Goal: Task Accomplishment & Management: Manage account settings

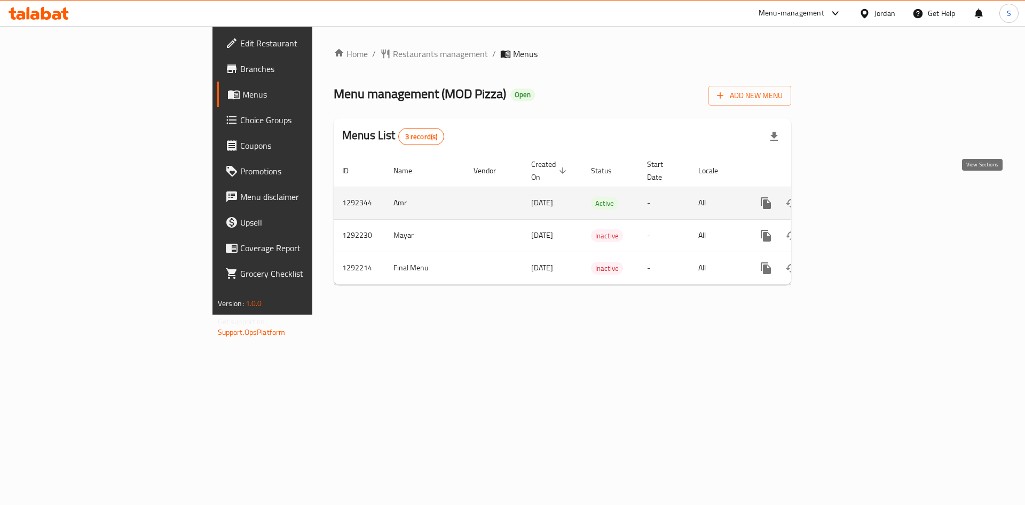
click at [849, 197] on icon "enhanced table" at bounding box center [842, 203] width 13 height 13
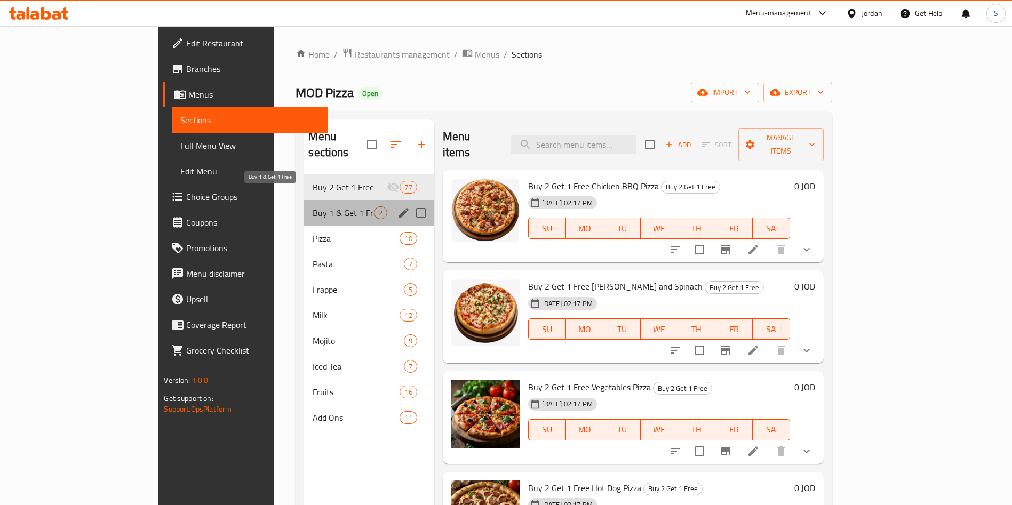
click at [313, 207] on span "Buy 1 & Get 1 Free" at bounding box center [343, 213] width 61 height 13
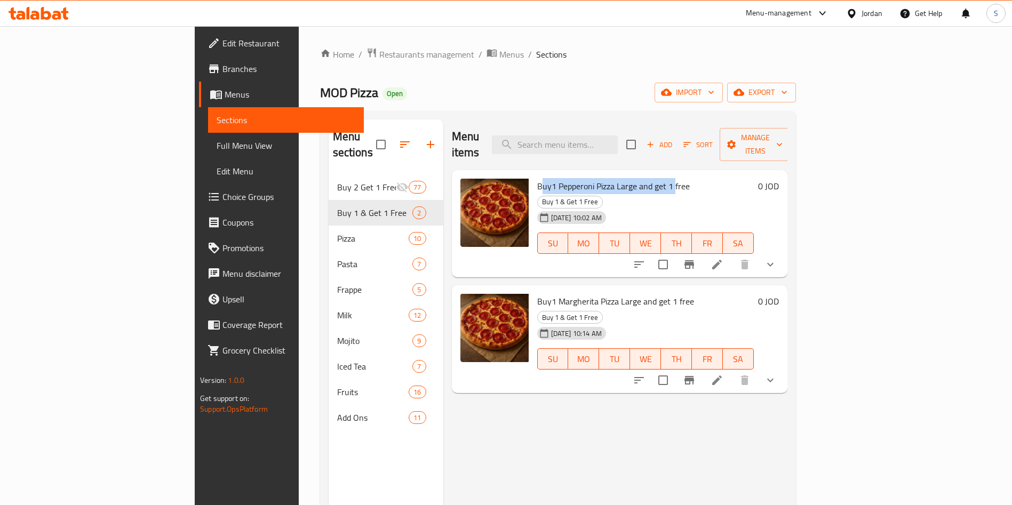
drag, startPoint x: 495, startPoint y: 166, endPoint x: 626, endPoint y: 168, distance: 130.8
click at [626, 178] on span "Buy1 Pepperoni Pizza Large and get 1 free" at bounding box center [613, 186] width 153 height 16
click at [722, 376] on icon at bounding box center [718, 381] width 10 height 10
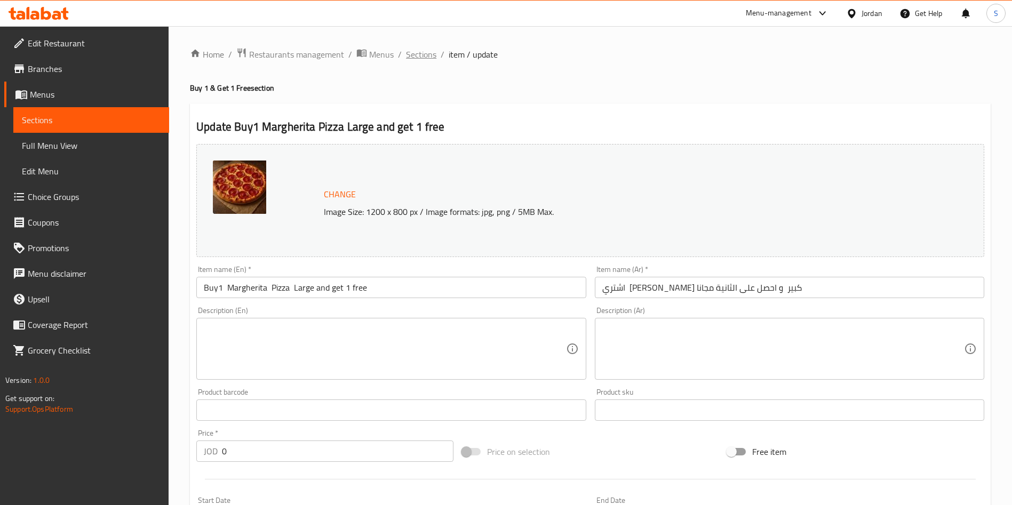
click at [429, 54] on span "Sections" at bounding box center [421, 54] width 30 height 13
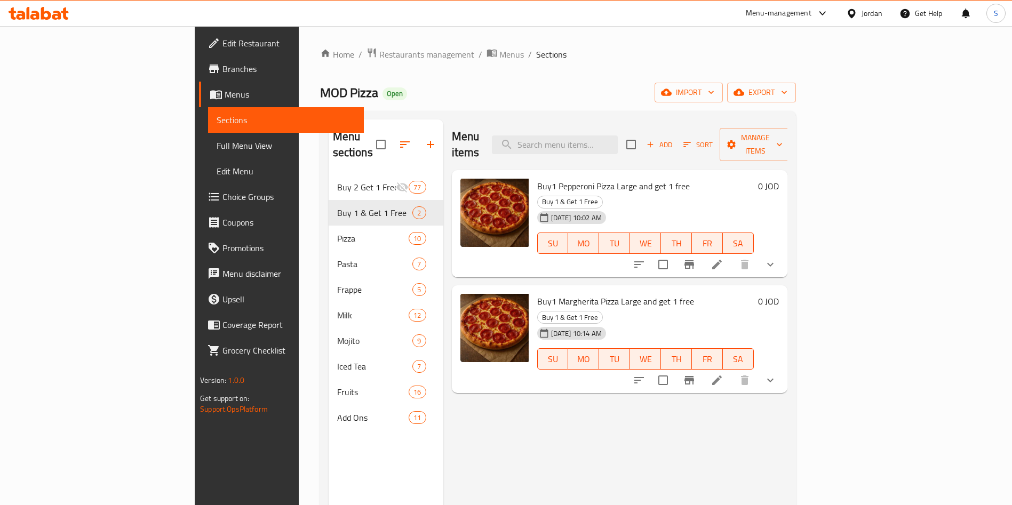
click at [724, 258] on icon at bounding box center [717, 264] width 13 height 13
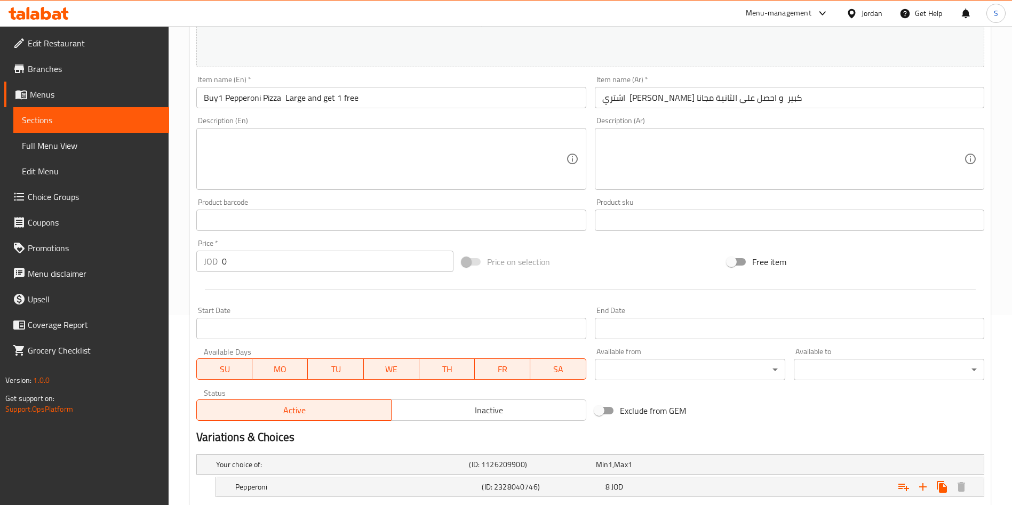
scroll to position [288, 0]
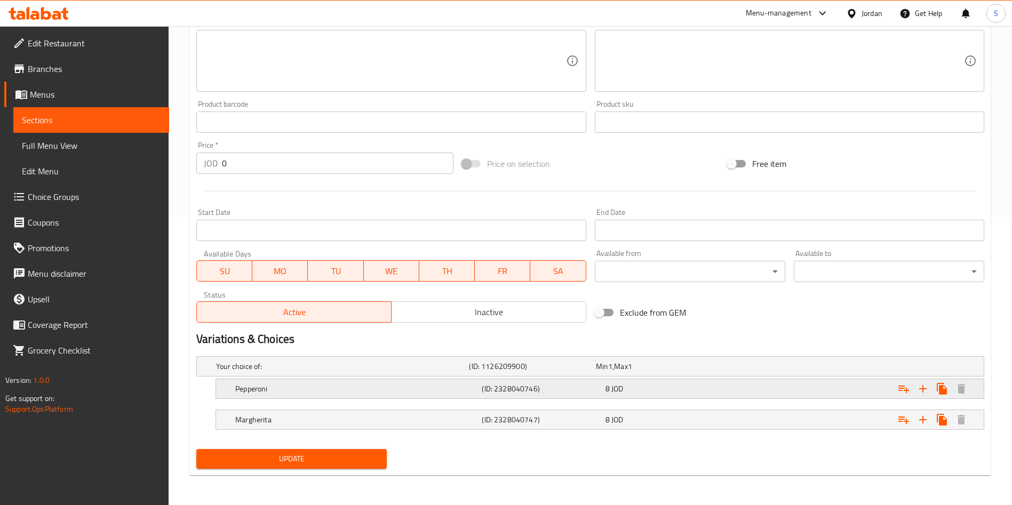
click at [604, 390] on div "8 JOD" at bounding box center [665, 389] width 123 height 15
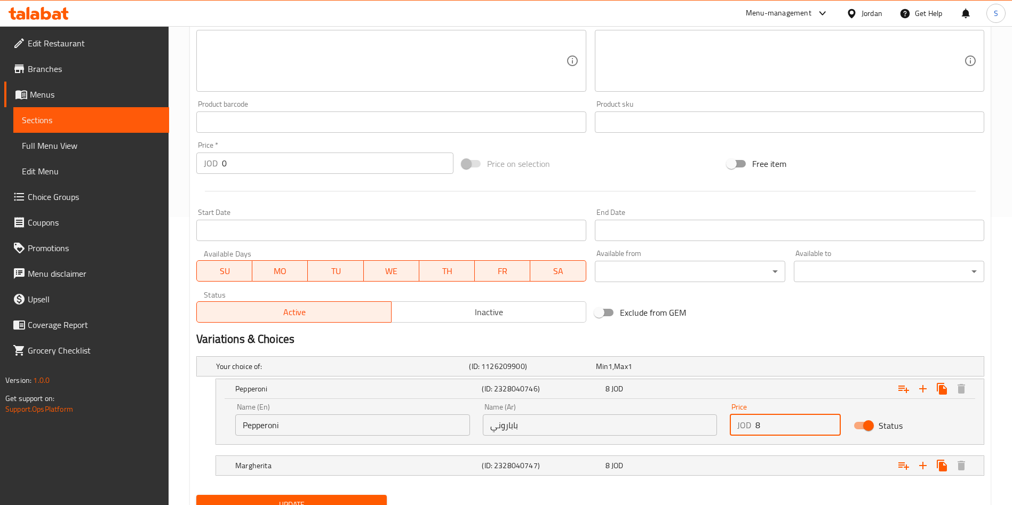
drag, startPoint x: 762, startPoint y: 427, endPoint x: 748, endPoint y: 427, distance: 13.9
click at [748, 427] on div "JOD 8 Price" at bounding box center [785, 425] width 111 height 21
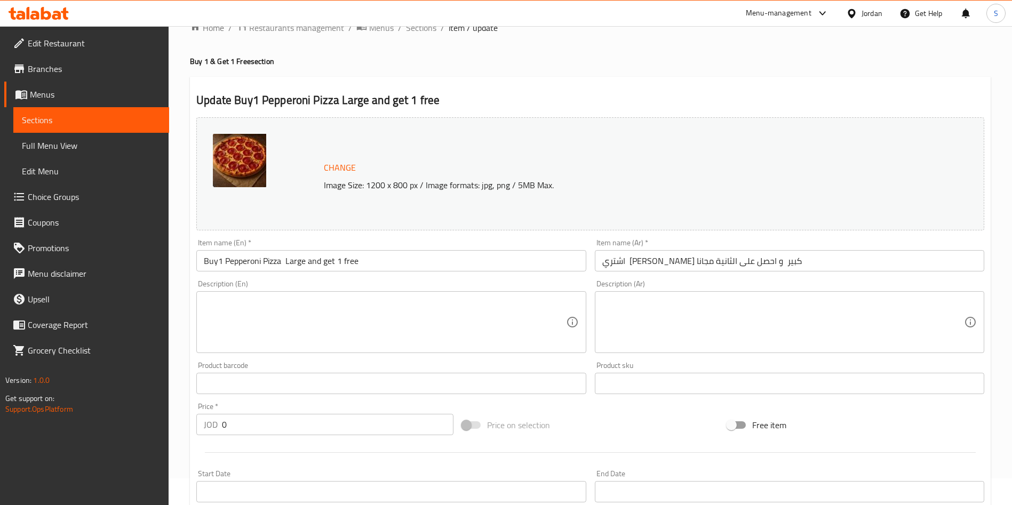
scroll to position [0, 0]
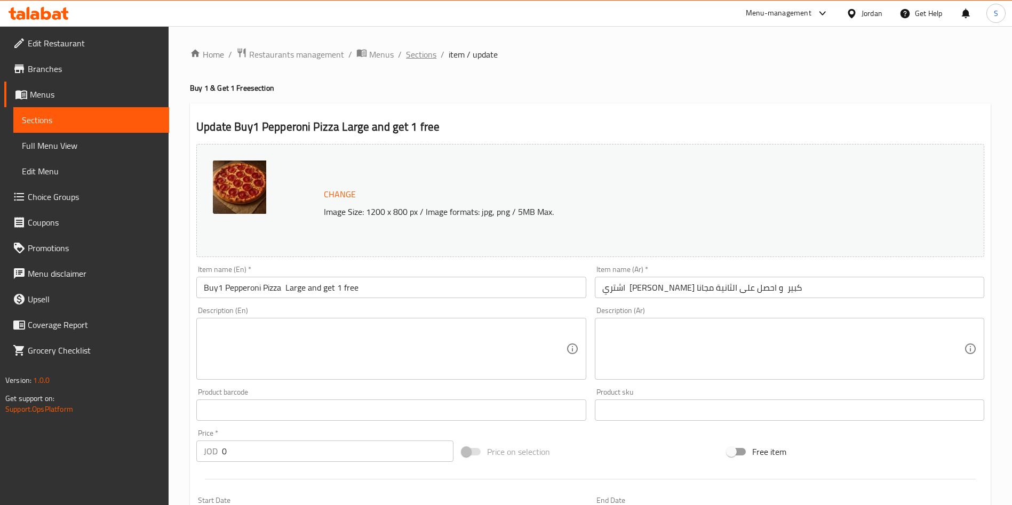
type input "1"
click at [428, 56] on span "Sections" at bounding box center [421, 54] width 30 height 13
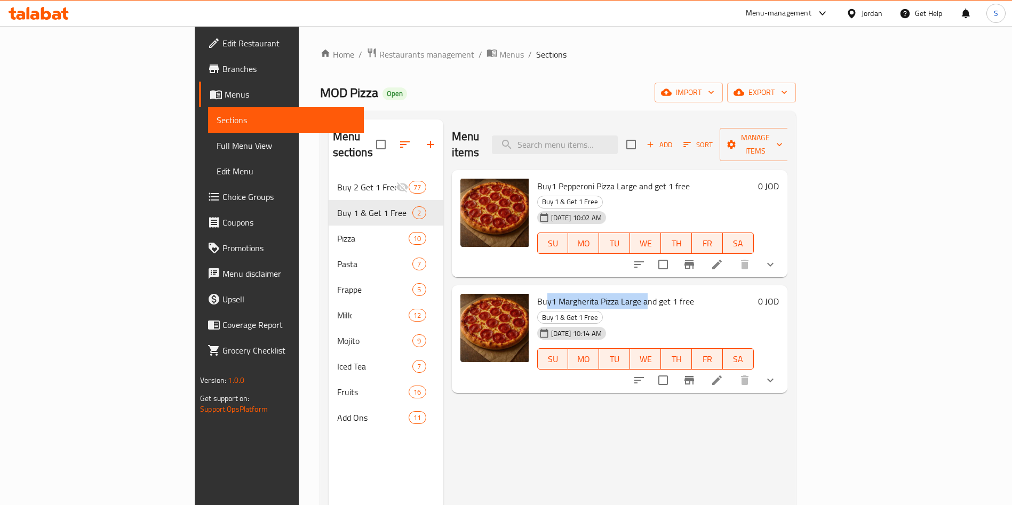
drag, startPoint x: 499, startPoint y: 273, endPoint x: 599, endPoint y: 263, distance: 100.9
click at [599, 294] on span "Buy1 Margherita Pizza Large and get 1 free" at bounding box center [615, 302] width 157 height 16
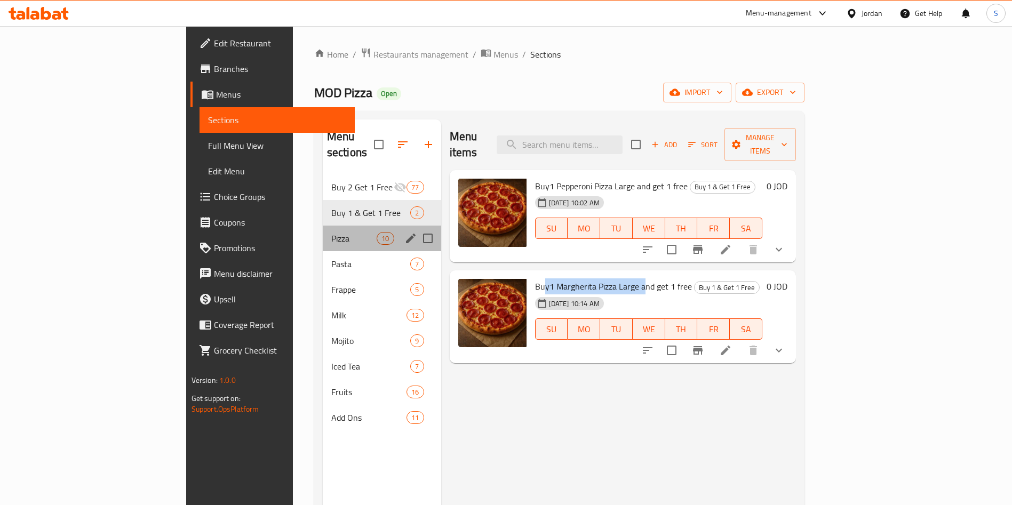
click at [323, 226] on div "Pizza 10" at bounding box center [382, 239] width 118 height 26
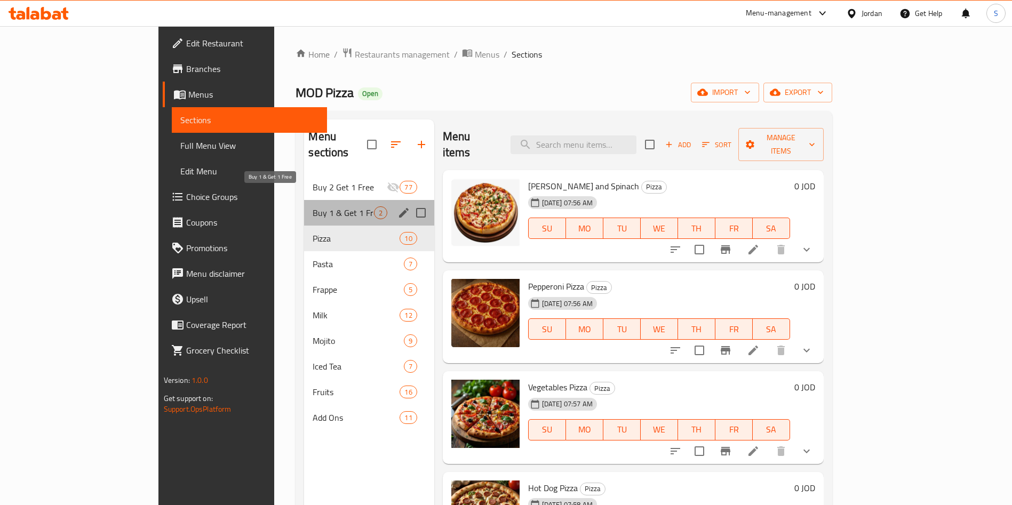
click at [313, 207] on span "Buy 1 & Get 1 Free" at bounding box center [343, 213] width 61 height 13
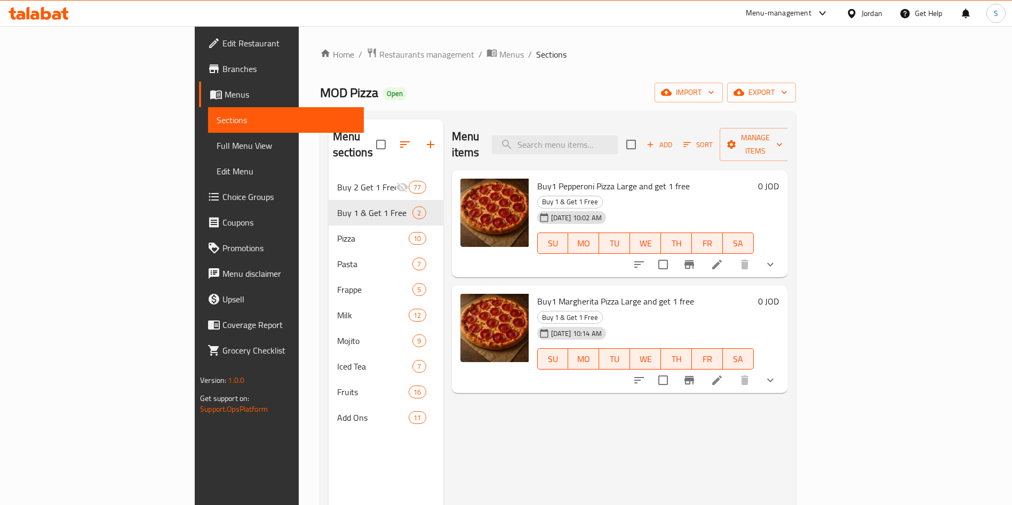
click at [587, 178] on span "Buy1 Pepperoni Pizza Large and get 1 free" at bounding box center [613, 186] width 153 height 16
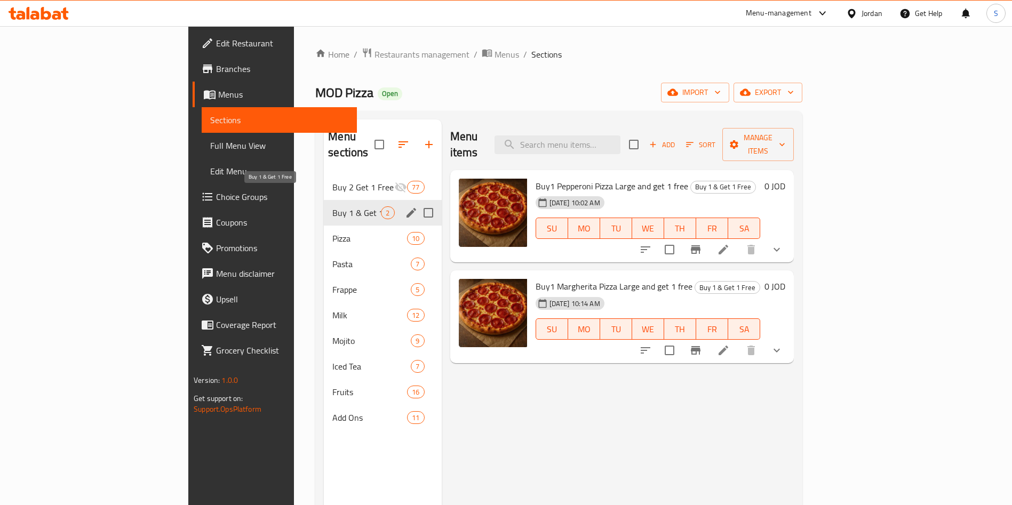
click at [333, 207] on span "Buy 1 & Get 1 Free" at bounding box center [357, 213] width 49 height 13
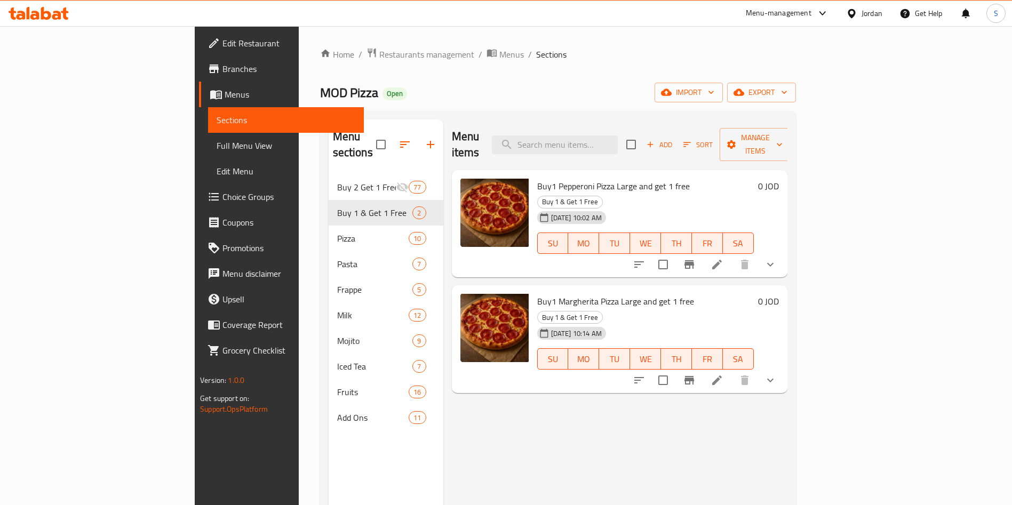
click at [560, 178] on span "Buy1 Pepperoni Pizza Large and get 1 free" at bounding box center [613, 186] width 153 height 16
drag, startPoint x: 515, startPoint y: 269, endPoint x: 500, endPoint y: 259, distance: 17.6
click at [533, 290] on div "Buy1 Margherita Pizza Large and get 1 free Buy 1 & Get 1 Free 06-10-2025 10:14 …" at bounding box center [645, 339] width 225 height 99
drag, startPoint x: 486, startPoint y: 264, endPoint x: 518, endPoint y: 267, distance: 32.1
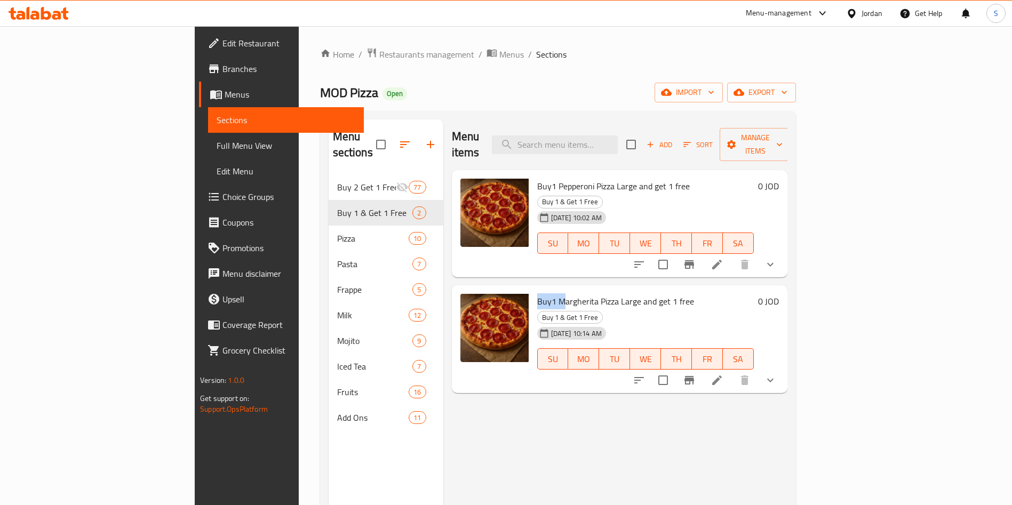
click at [533, 290] on div "Buy1 Margherita Pizza Large and get 1 free Buy 1 & Get 1 Free 06-10-2025 10:14 …" at bounding box center [645, 339] width 225 height 99
click at [223, 68] on span "Branches" at bounding box center [289, 68] width 133 height 13
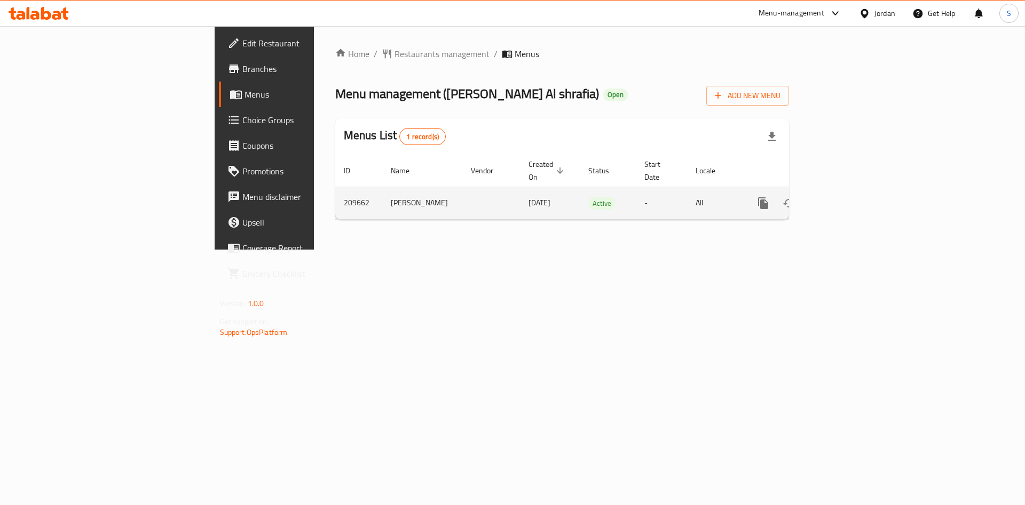
click at [845, 199] on icon "enhanced table" at bounding box center [840, 204] width 10 height 10
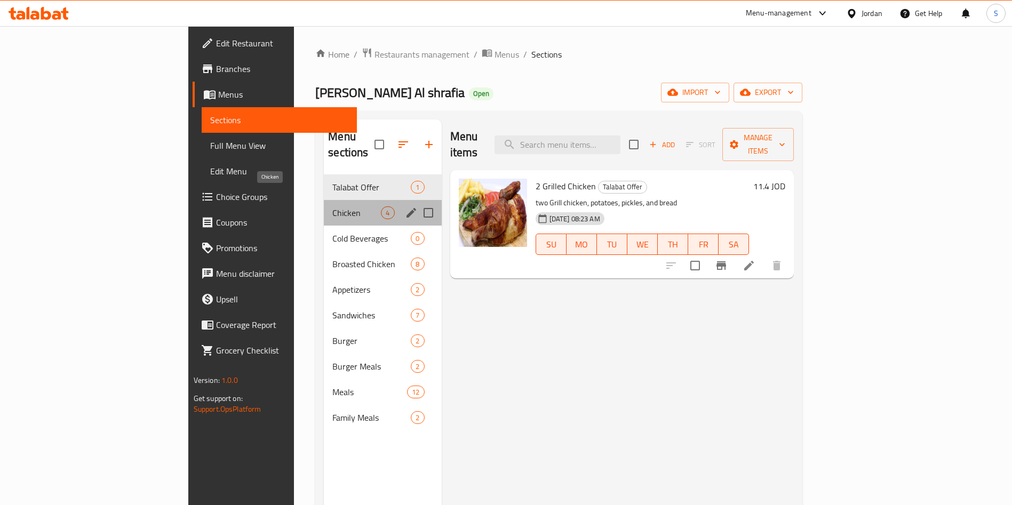
click at [333, 207] on span "Chicken" at bounding box center [357, 213] width 49 height 13
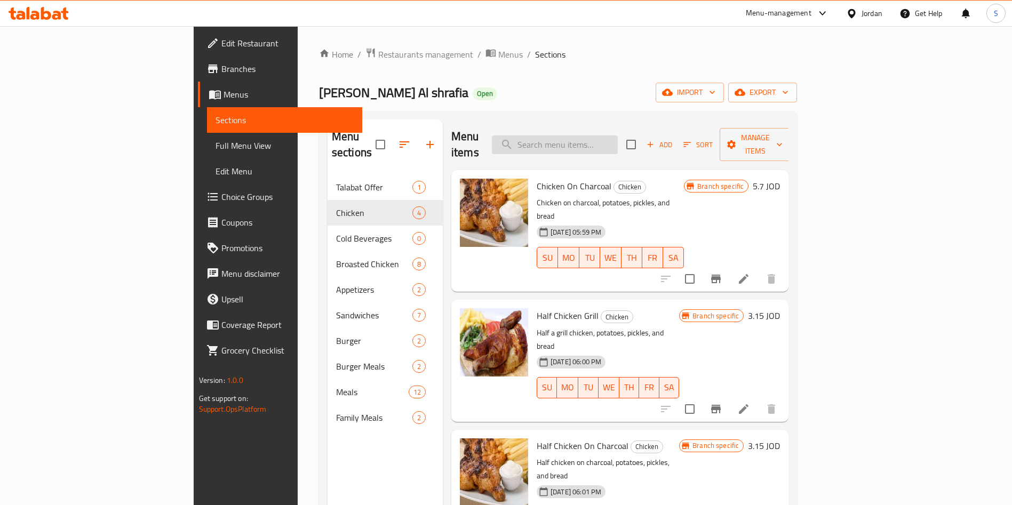
click at [618, 136] on input "search" at bounding box center [555, 145] width 126 height 19
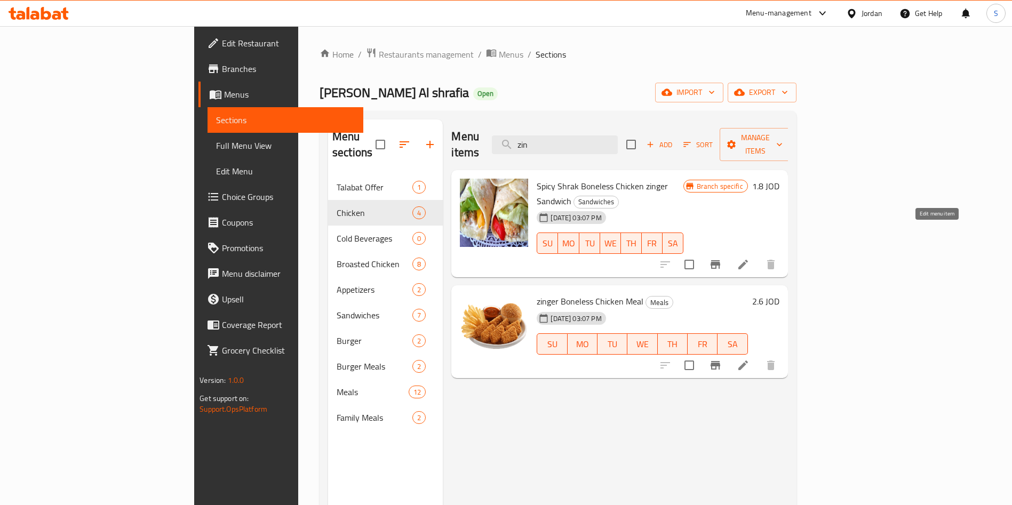
type input "zin"
click at [750, 258] on icon at bounding box center [743, 264] width 13 height 13
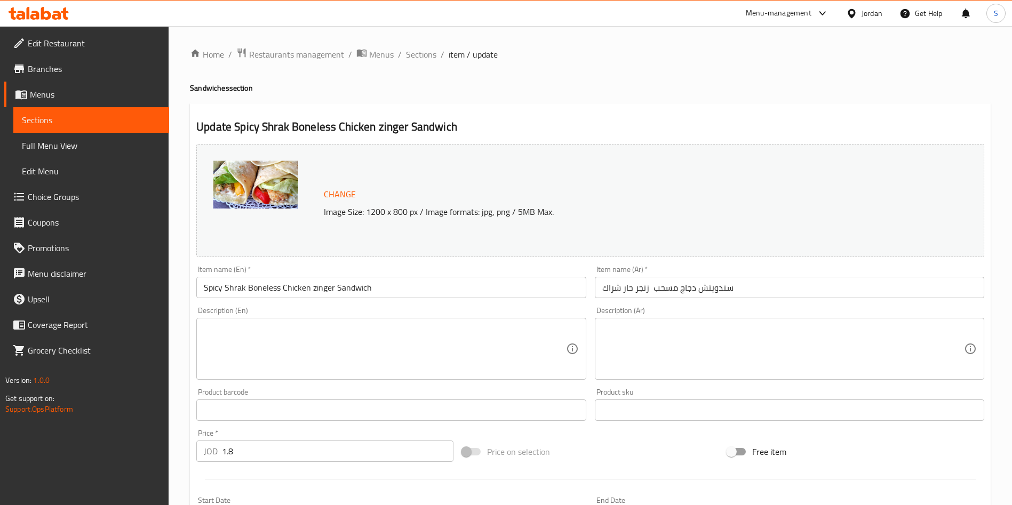
click at [658, 292] on input "سندويتش دجاج مسحب زنجر حار شراك" at bounding box center [790, 287] width 390 height 21
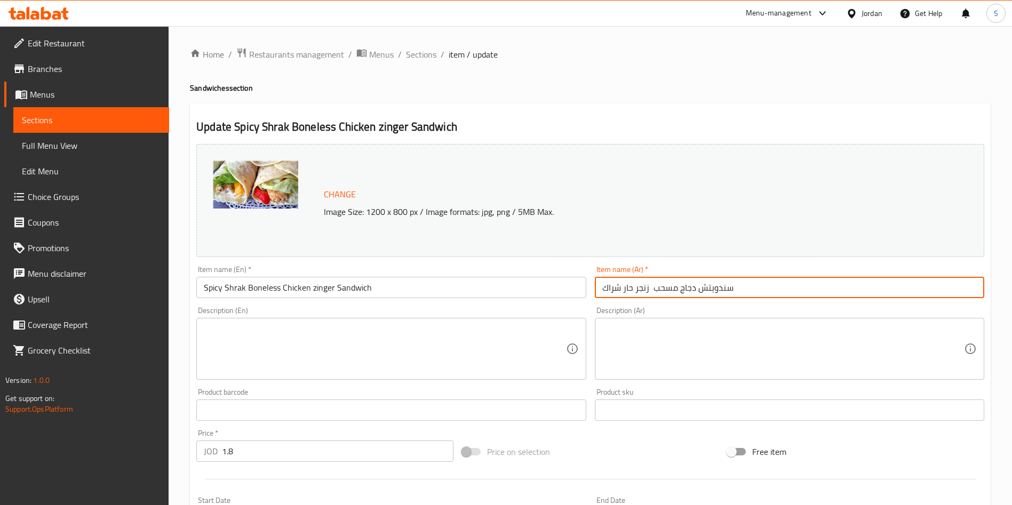
click at [658, 292] on input "سندويتش دجاج مسحب زنجر حار شراك" at bounding box center [790, 287] width 390 height 21
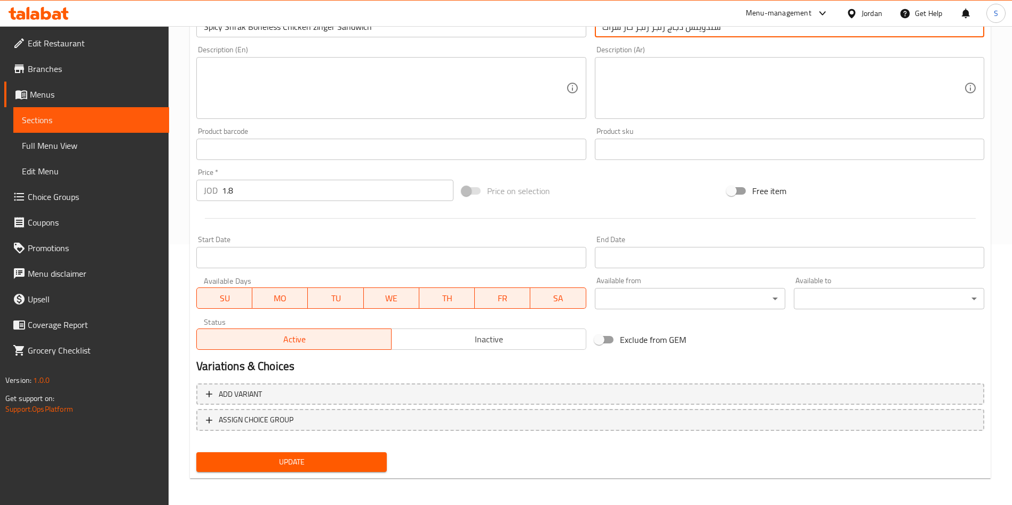
scroll to position [264, 0]
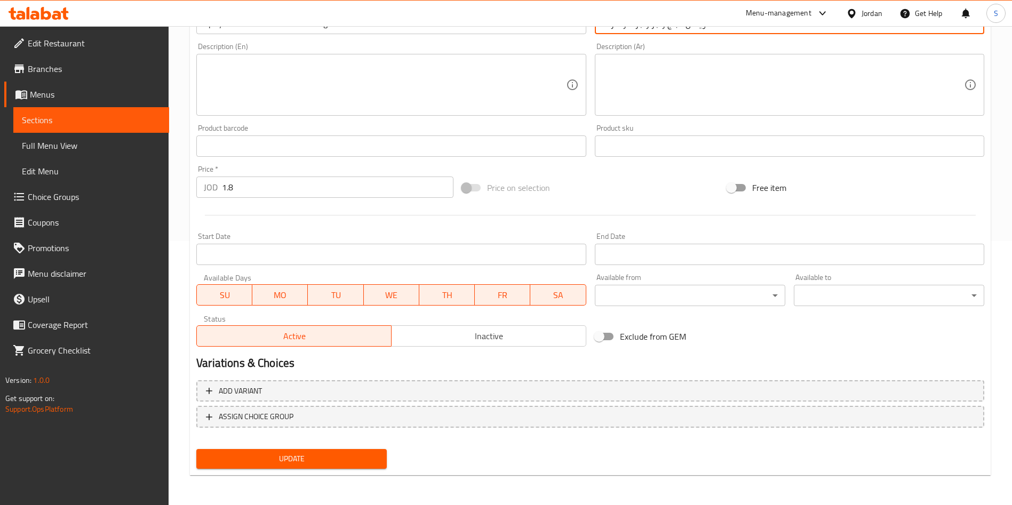
type input "سندويتش دجاج زنجر زنجر حار شراك"
drag, startPoint x: 380, startPoint y: 471, endPoint x: 375, endPoint y: 470, distance: 5.4
click at [378, 471] on div "Update" at bounding box center [291, 459] width 199 height 28
click at [370, 466] on button "Update" at bounding box center [291, 459] width 191 height 20
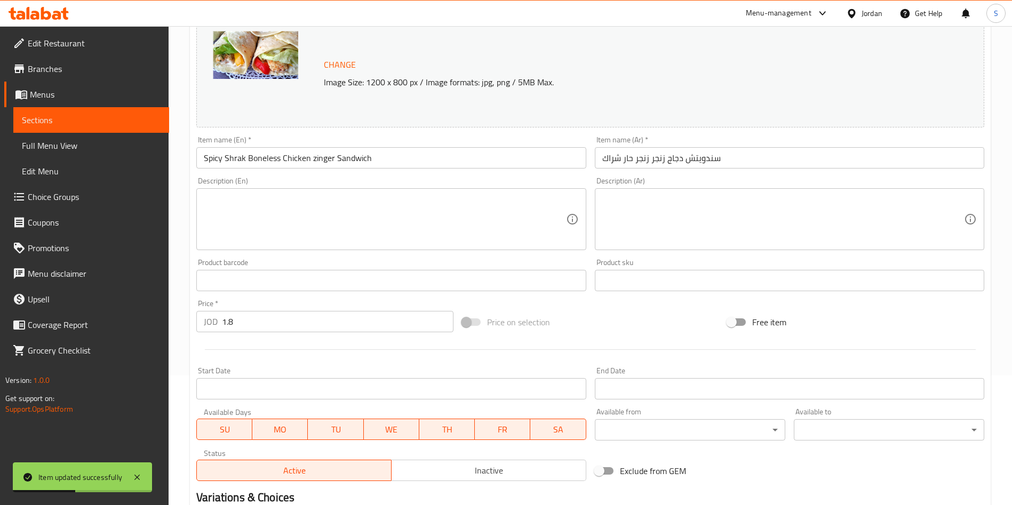
scroll to position [0, 0]
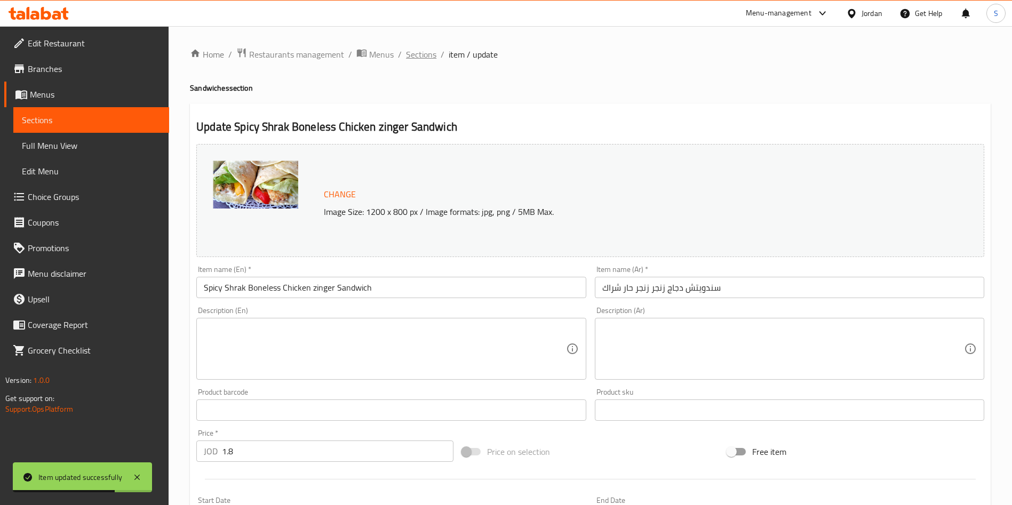
click at [429, 50] on span "Sections" at bounding box center [421, 54] width 30 height 13
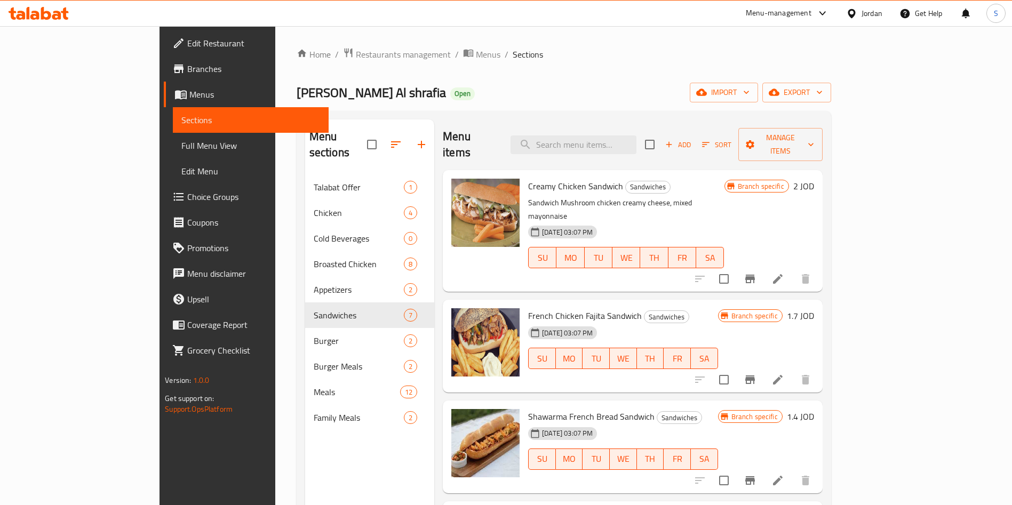
click at [187, 67] on span "Branches" at bounding box center [253, 68] width 133 height 13
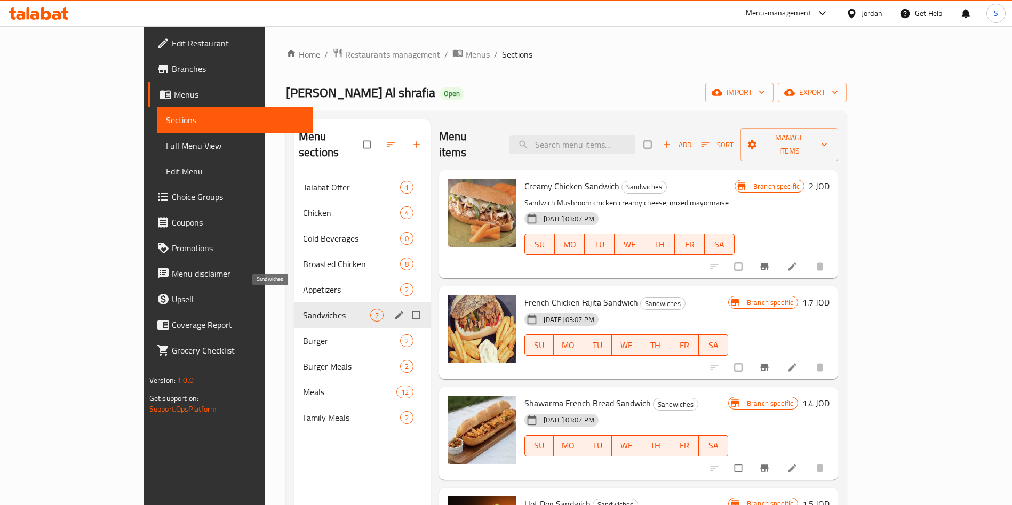
click at [303, 309] on span "Sandwiches" at bounding box center [336, 315] width 67 height 13
click at [394, 310] on icon "edit" at bounding box center [399, 315] width 11 height 11
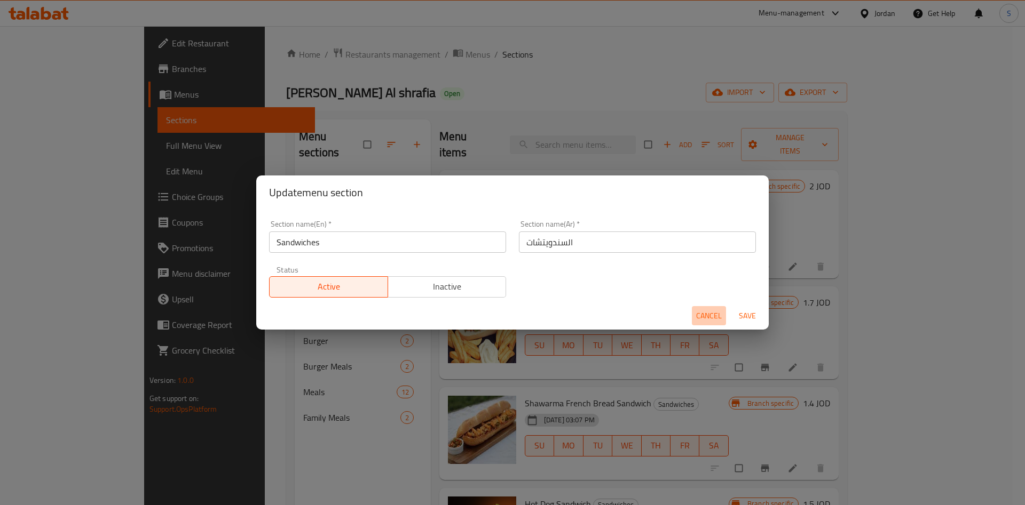
click at [722, 318] on button "Cancel" at bounding box center [709, 316] width 34 height 20
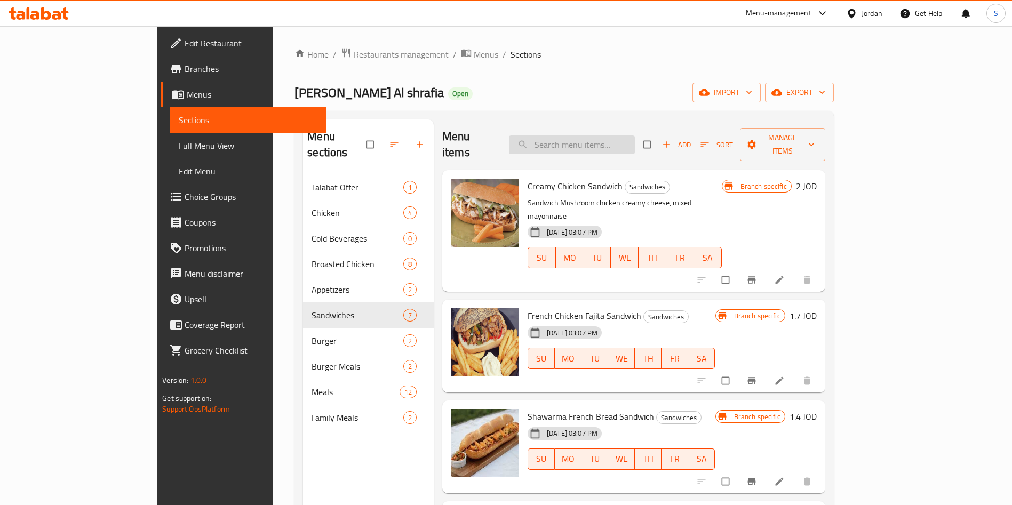
click at [627, 136] on input "search" at bounding box center [572, 145] width 126 height 19
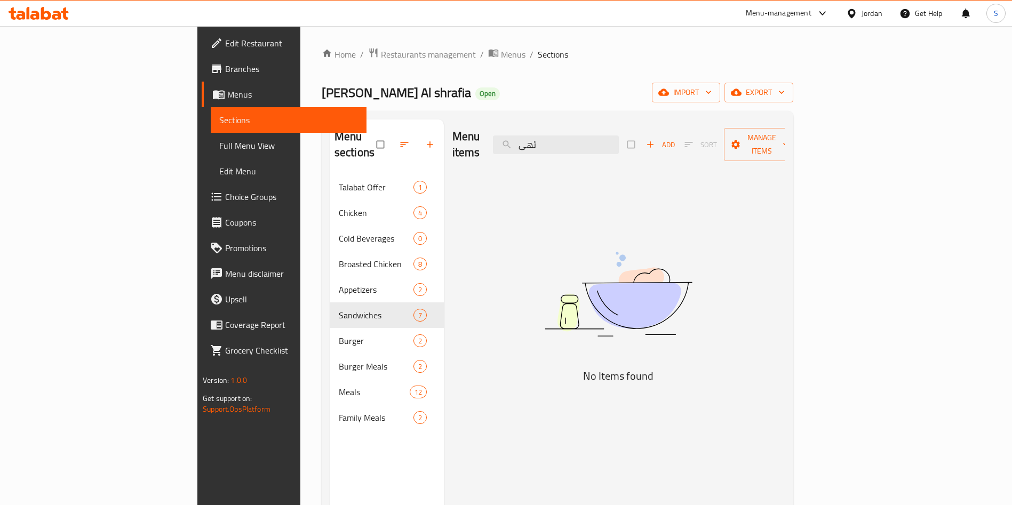
click at [612, 117] on div "Menu sections Talabat Offer 1 Chicken 4 Cold Beverages 0 Broasted Chicken 8 App…" at bounding box center [558, 372] width 472 height 523
click at [613, 136] on input "ئهى" at bounding box center [556, 145] width 126 height 19
click at [613, 136] on input "ئه" at bounding box center [556, 145] width 126 height 19
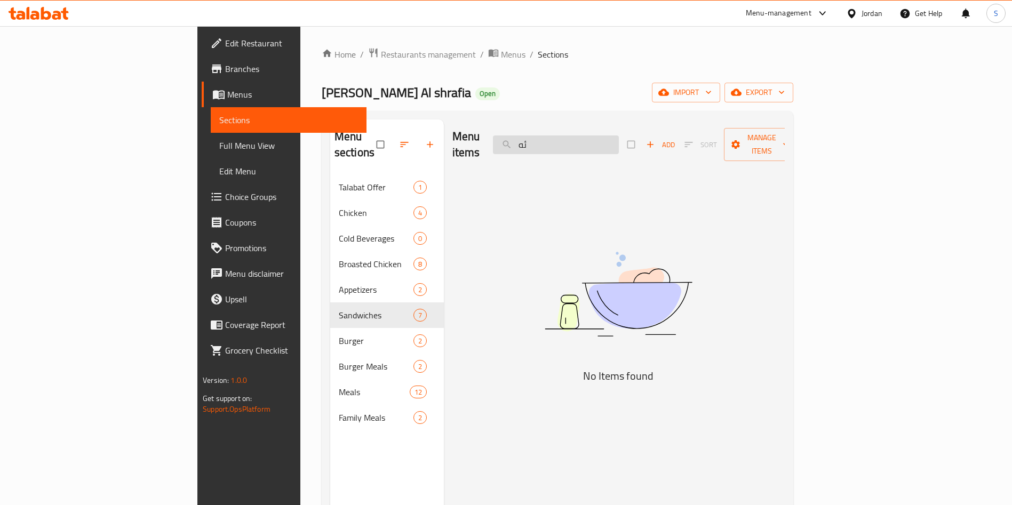
click at [613, 136] on input "ئه" at bounding box center [556, 145] width 126 height 19
click at [554, 132] on div "Menu items ئه Add Sort Manage items" at bounding box center [619, 145] width 333 height 51
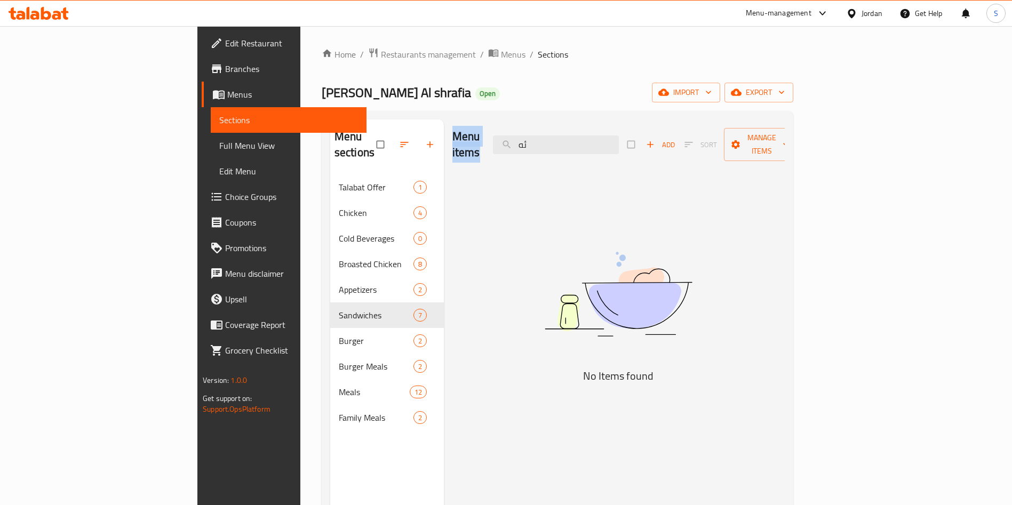
click at [554, 132] on div "Menu items ئه Add Sort Manage items" at bounding box center [619, 145] width 333 height 51
click at [589, 136] on input "ئه" at bounding box center [556, 145] width 126 height 19
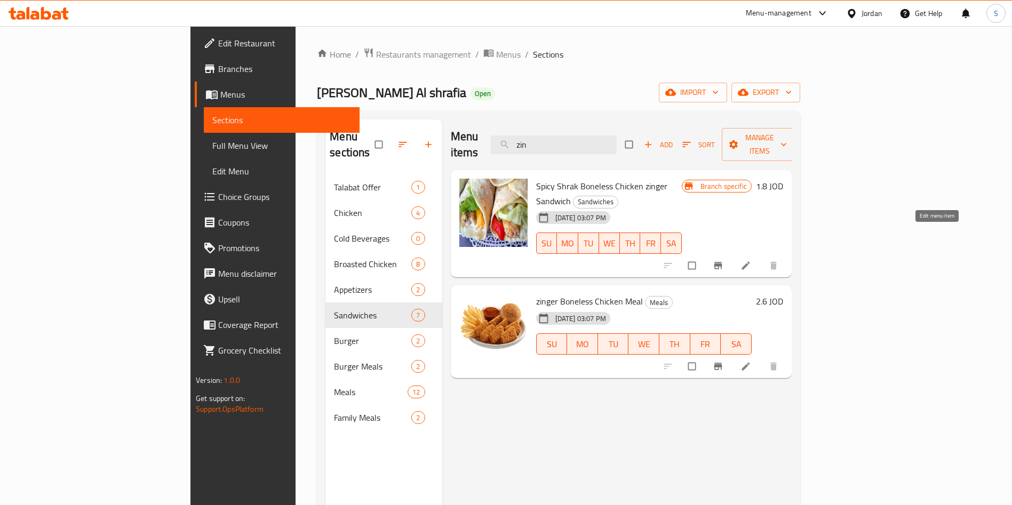
type input "zin"
click at [751, 260] on icon at bounding box center [746, 265] width 11 height 11
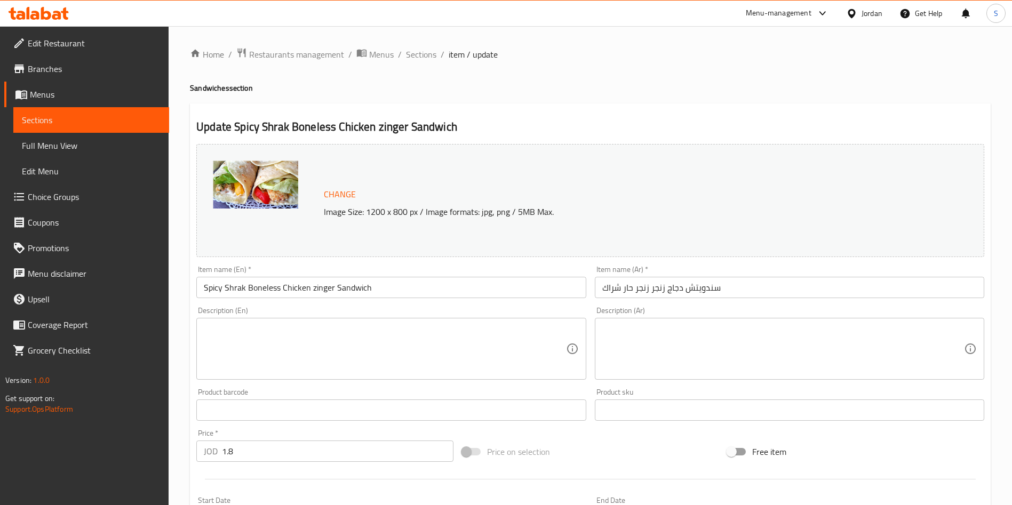
click at [417, 62] on div "Home / Restaurants management / Menus / Sections / item / update Sandwiches sec…" at bounding box center [590, 398] width 801 height 701
click at [417, 56] on span "Sections" at bounding box center [421, 54] width 30 height 13
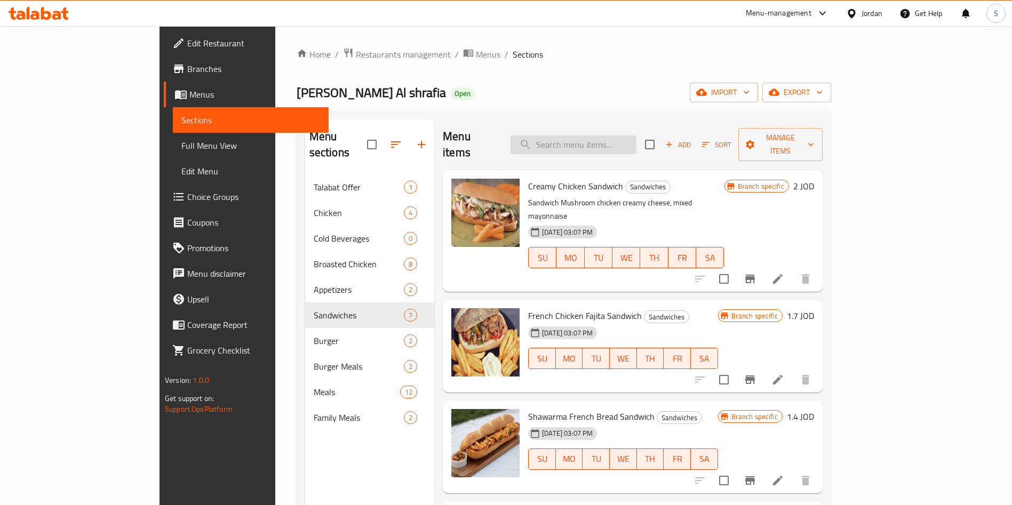
click at [603, 141] on input "search" at bounding box center [574, 145] width 126 height 19
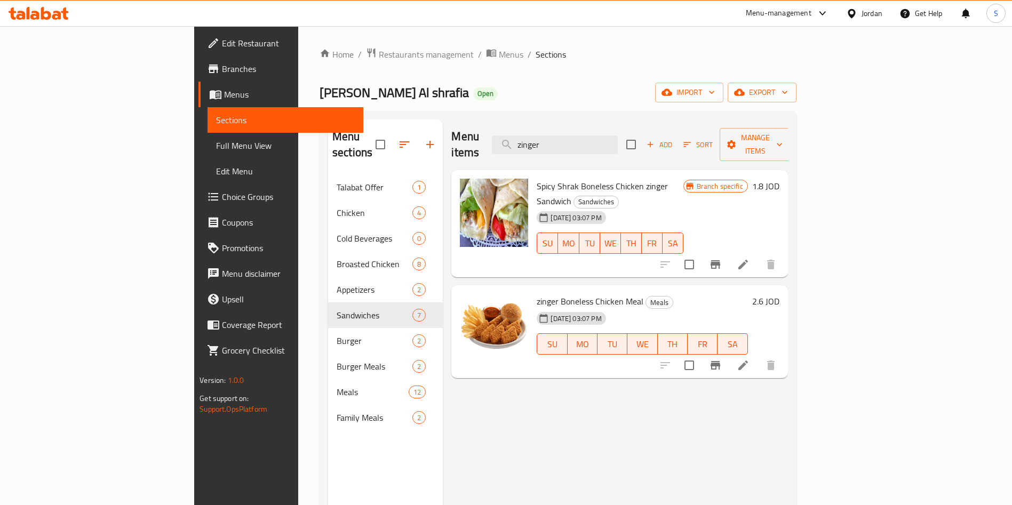
type input "zinger"
click at [758, 356] on li at bounding box center [744, 365] width 30 height 19
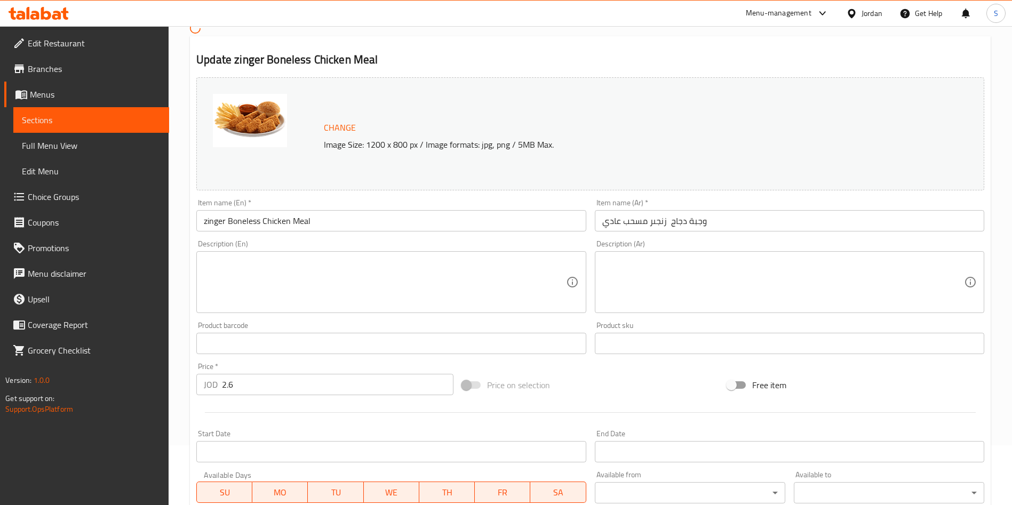
scroll to position [160, 0]
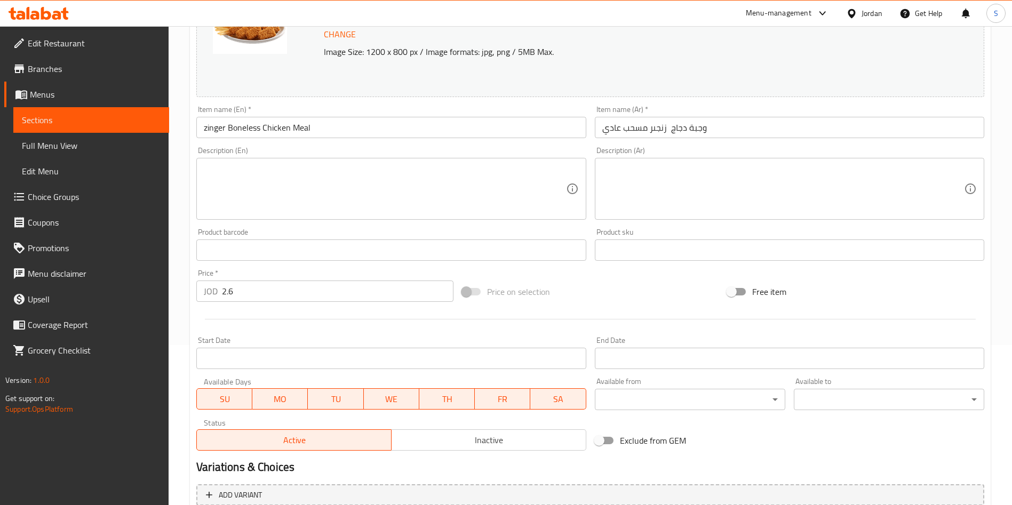
click at [634, 127] on input "وجبة دجاج زنجىر مسحب عادي" at bounding box center [790, 127] width 390 height 21
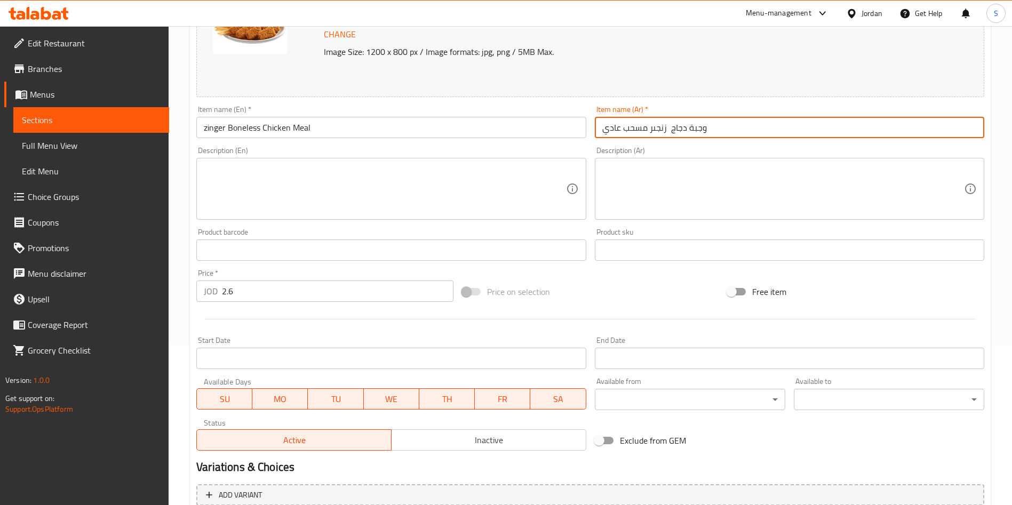
click at [634, 127] on input "وجبة دجاج زنجىر مسحب عادي" at bounding box center [790, 127] width 390 height 21
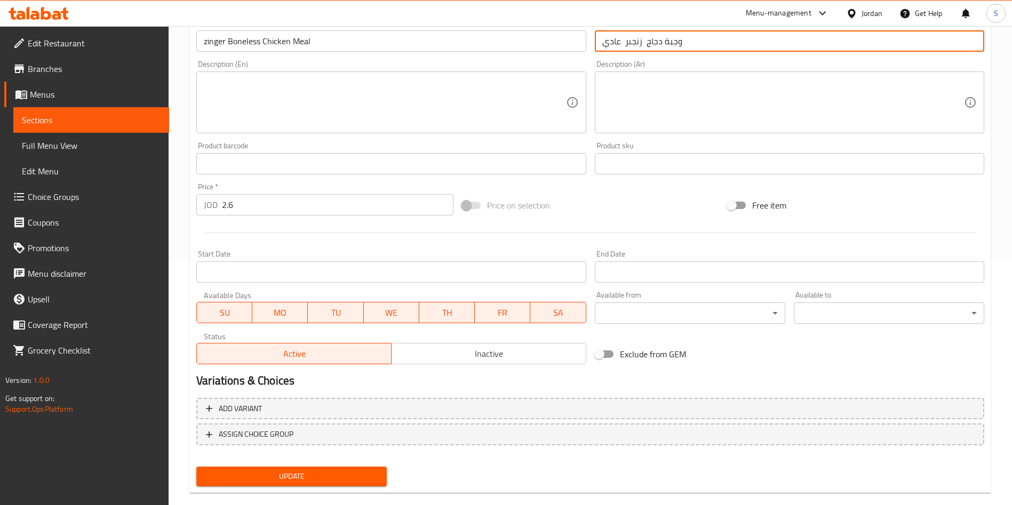
scroll to position [264, 0]
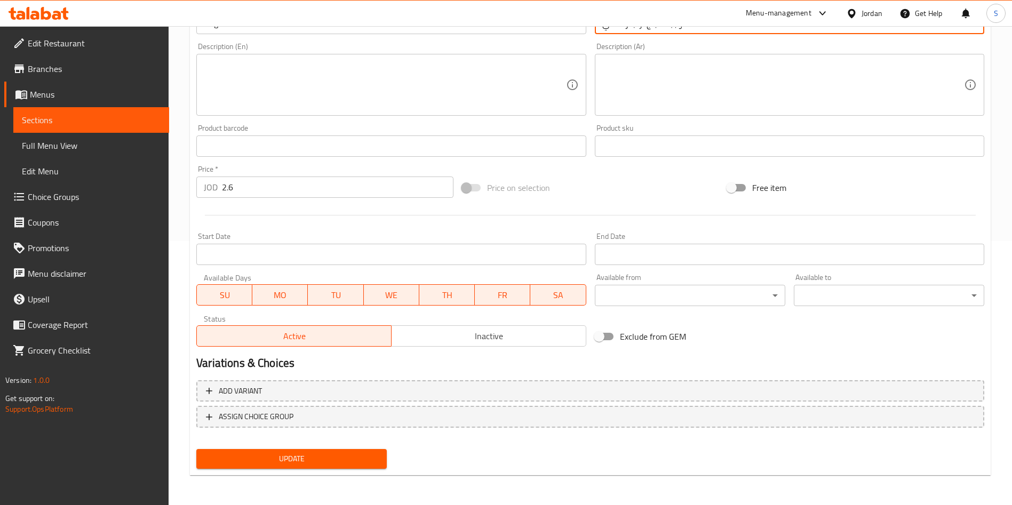
type input "وجبة دجاج زنجىر عادي"
click at [347, 462] on span "Update" at bounding box center [291, 459] width 173 height 13
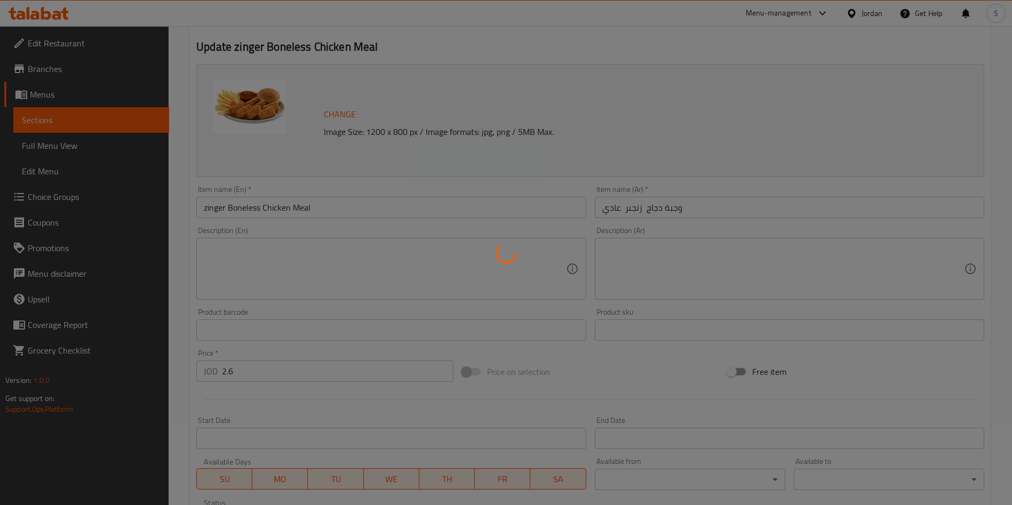
scroll to position [0, 0]
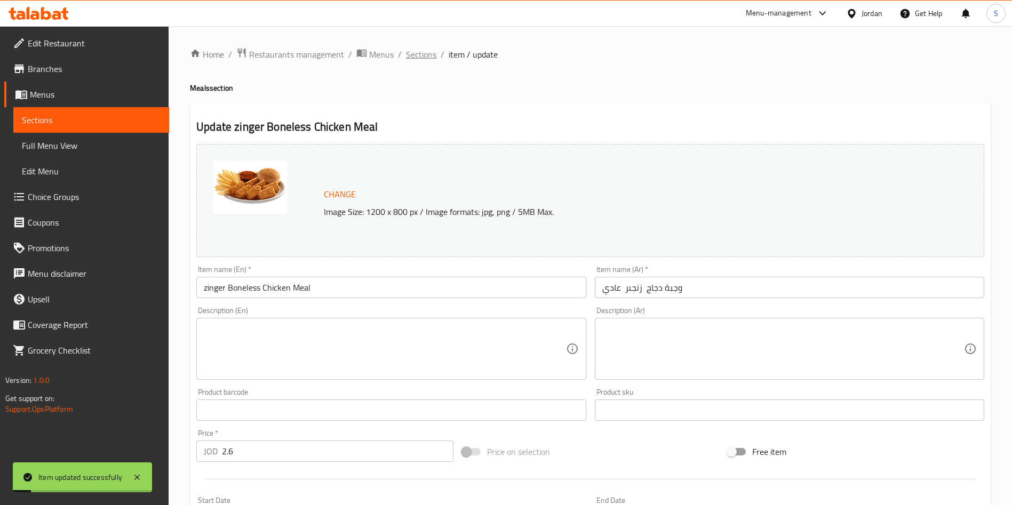
click at [422, 56] on span "Sections" at bounding box center [421, 54] width 30 height 13
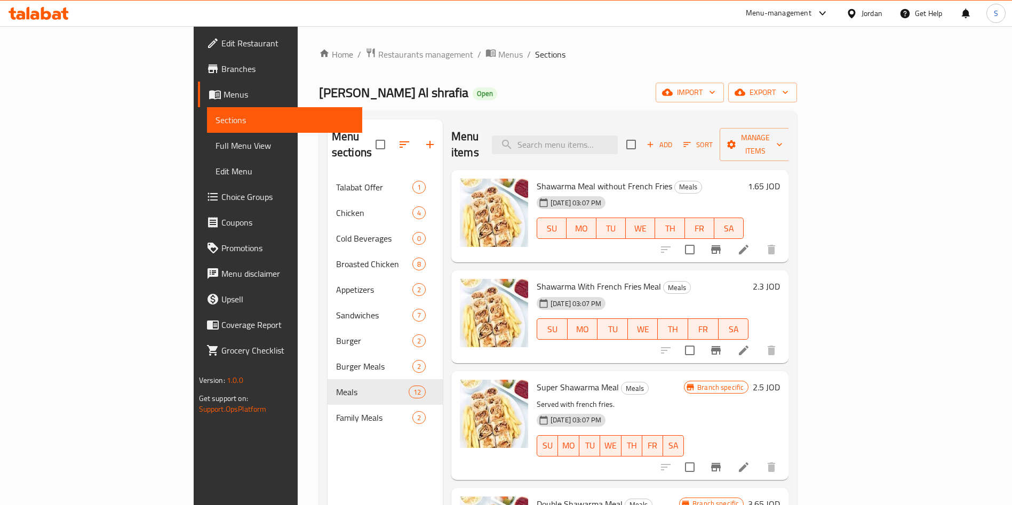
click at [750, 243] on icon at bounding box center [744, 249] width 13 height 13
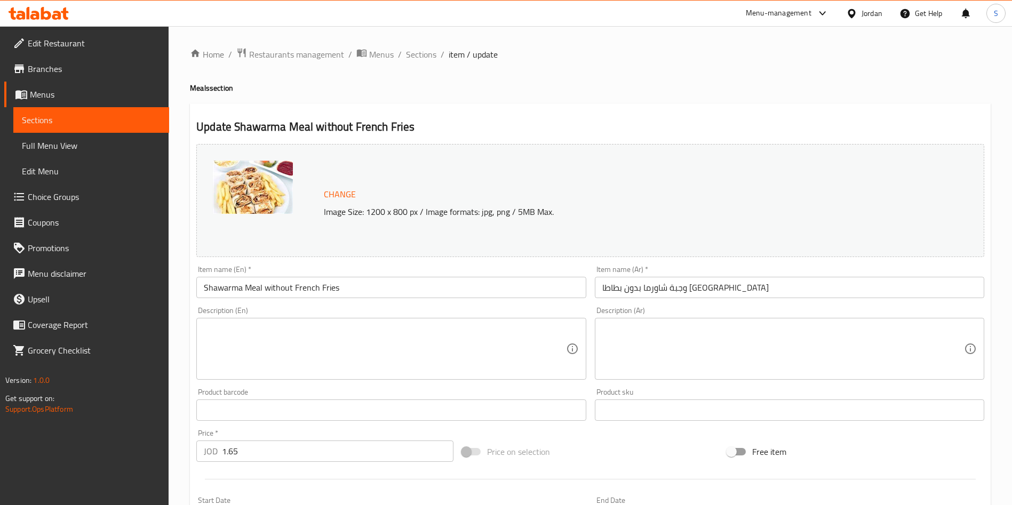
click at [438, 42] on div "Home / Restaurants management / Menus / Sections / item / update Meals section …" at bounding box center [591, 397] width 844 height 743
click at [436, 46] on div "Home / Restaurants management / Menus / Sections / item / update Meals section …" at bounding box center [591, 397] width 844 height 743
click at [436, 48] on ol "Home / Restaurants management / Menus / Sections / item / update" at bounding box center [590, 55] width 801 height 14
click at [435, 55] on span "Sections" at bounding box center [421, 54] width 30 height 13
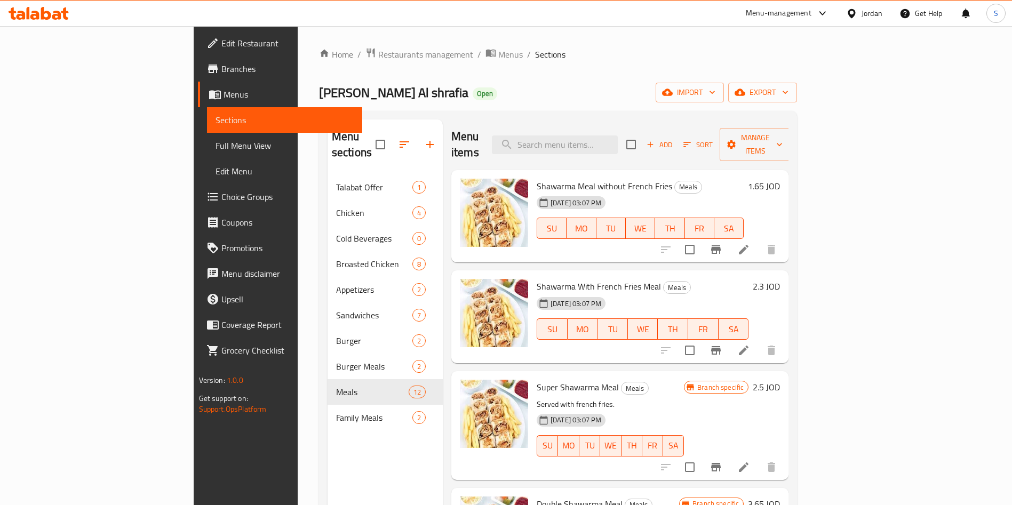
click at [797, 3] on div "Menu-management" at bounding box center [788, 14] width 100 height 26
click at [797, 8] on div "Menu-management" at bounding box center [779, 13] width 66 height 13
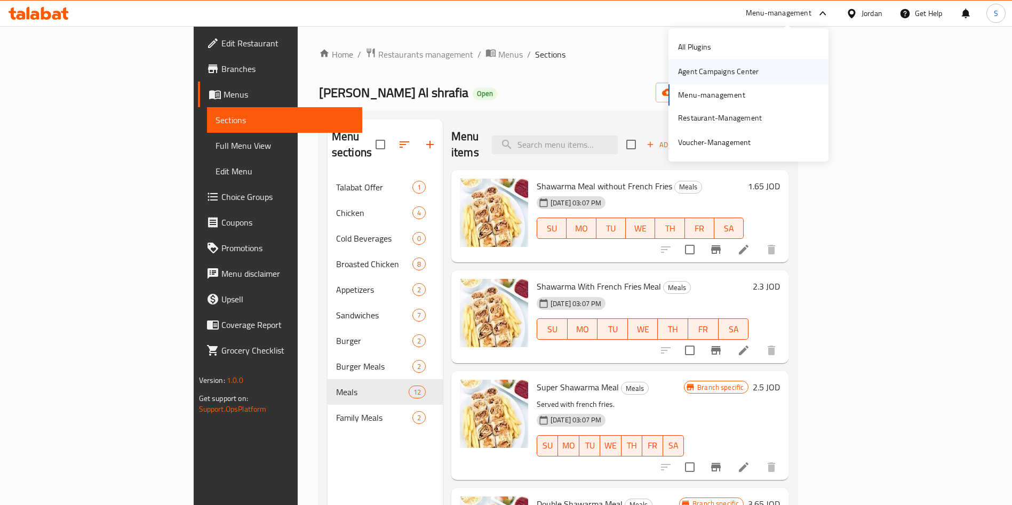
click at [762, 72] on div "Agent Campaigns Center" at bounding box center [719, 71] width 98 height 25
